Goal: Task Accomplishment & Management: Use online tool/utility

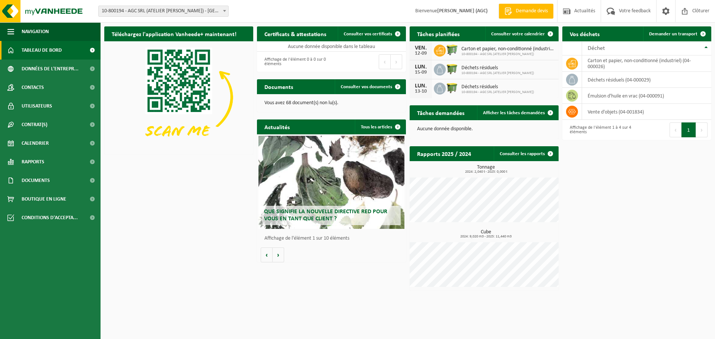
click at [459, 68] on div "Déchets résiduels 10-800194 - AGC SRL (ATELIER GRÉGORY COLLIGNON)" at bounding box center [495, 70] width 76 height 12
click at [664, 30] on link "Demander un transport" at bounding box center [676, 33] width 67 height 15
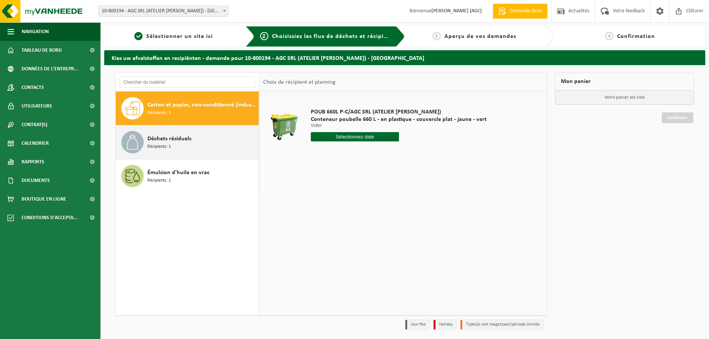
click at [183, 137] on span "Déchets résiduels" at bounding box center [169, 138] width 44 height 9
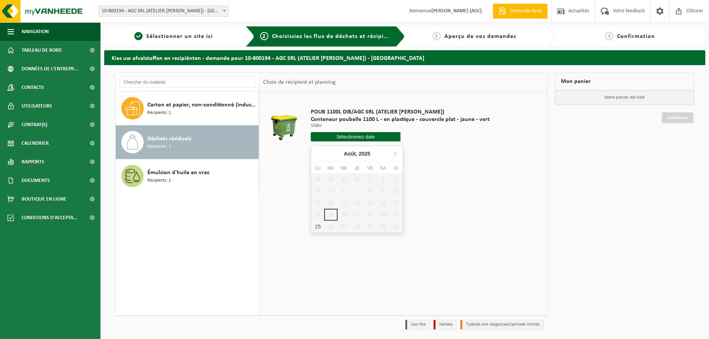
click at [351, 134] on input "text" at bounding box center [356, 136] width 90 height 9
click at [319, 228] on div "25" at bounding box center [317, 227] width 13 height 12
type input "à partir de 2025-08-25"
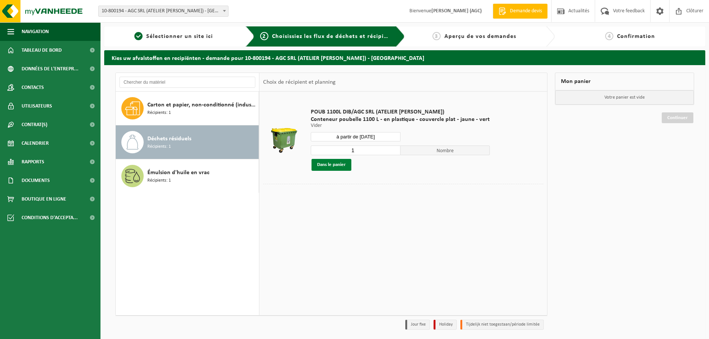
click at [343, 169] on button "Dans le panier" at bounding box center [331, 165] width 40 height 12
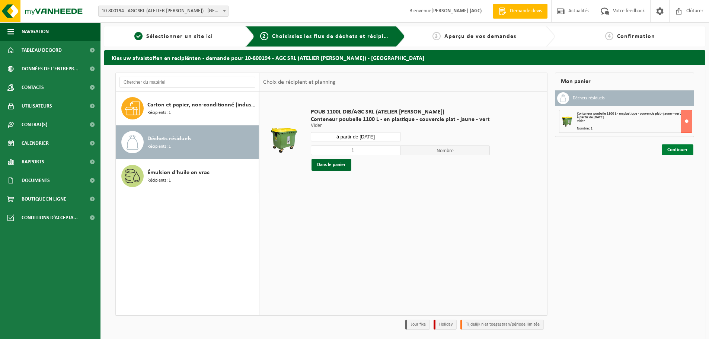
click at [679, 150] on link "Continuer" at bounding box center [678, 149] width 32 height 11
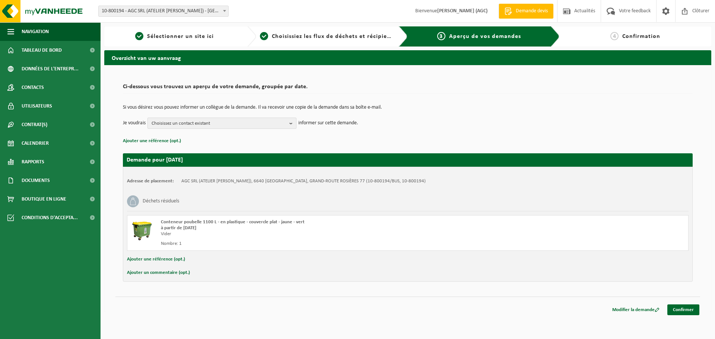
click at [220, 120] on span "Choisissez un contact existant" at bounding box center [218, 123] width 135 height 11
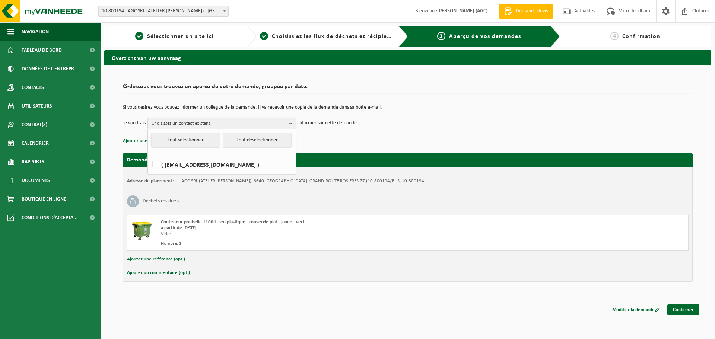
click at [220, 120] on span "Choisissez un contact existant" at bounding box center [218, 123] width 135 height 11
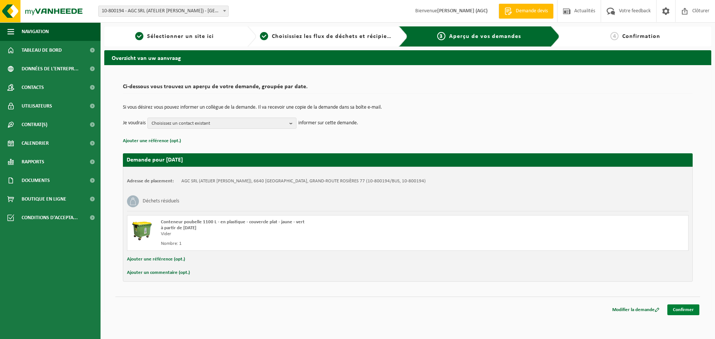
click at [679, 310] on link "Confirmer" at bounding box center [683, 309] width 32 height 11
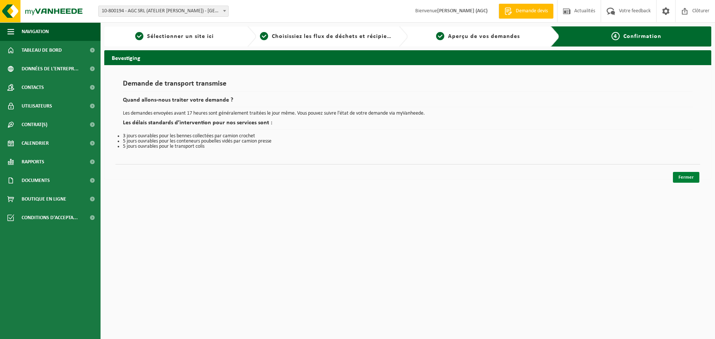
click at [680, 178] on link "Fermer" at bounding box center [685, 177] width 26 height 11
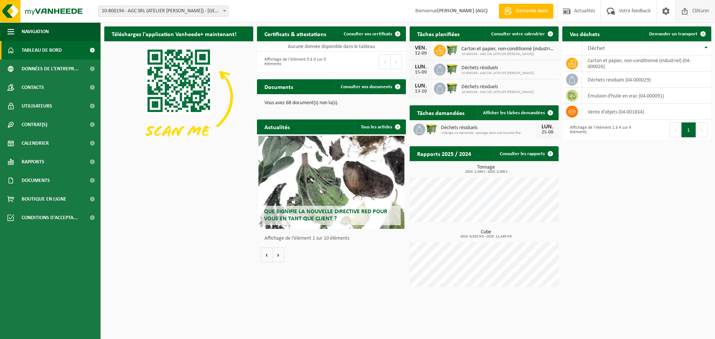
click at [700, 11] on span "Clôturer" at bounding box center [700, 11] width 21 height 22
